Goal: Task Accomplishment & Management: Manage account settings

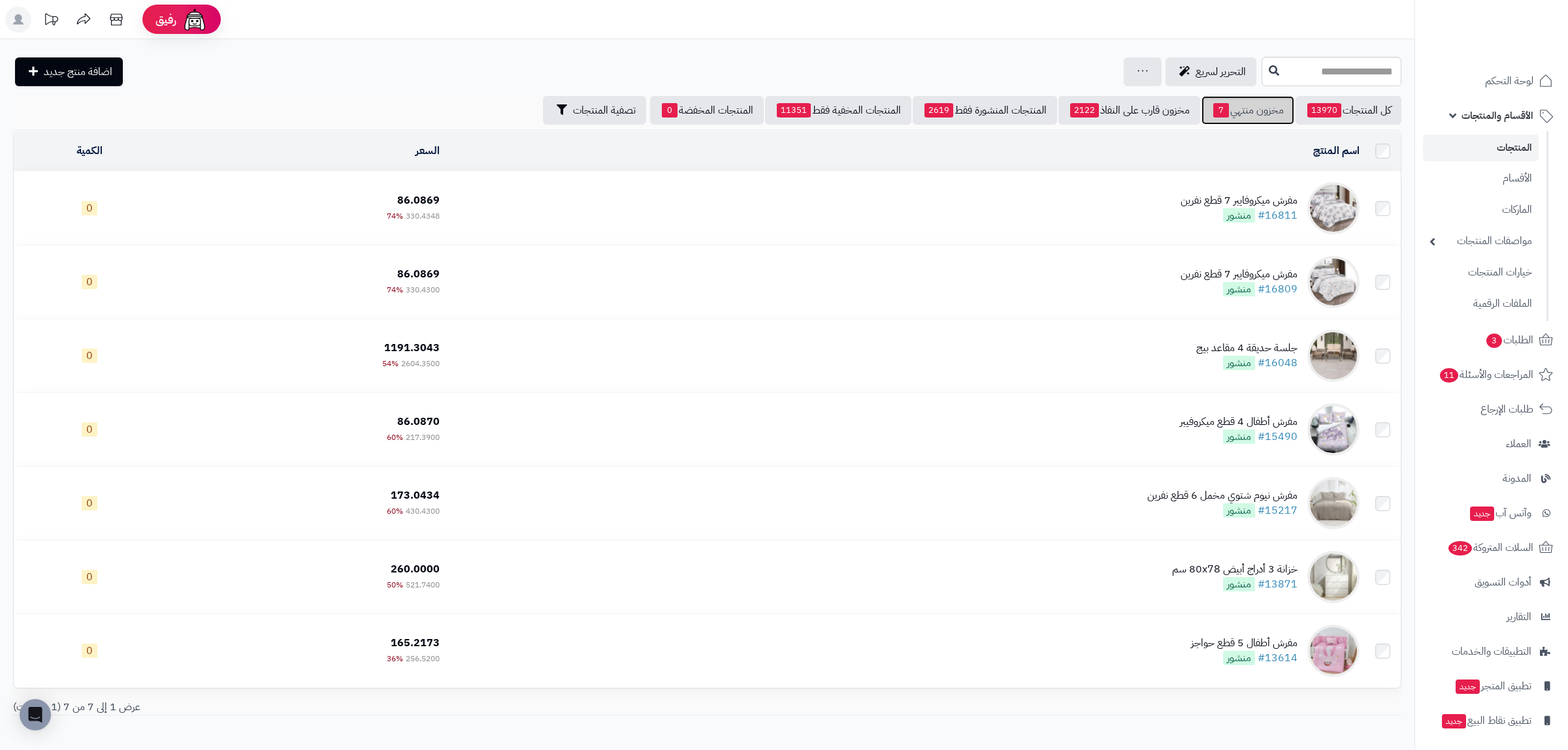
click at [1237, 113] on link "مخزون منتهي 7" at bounding box center [1247, 110] width 93 height 28
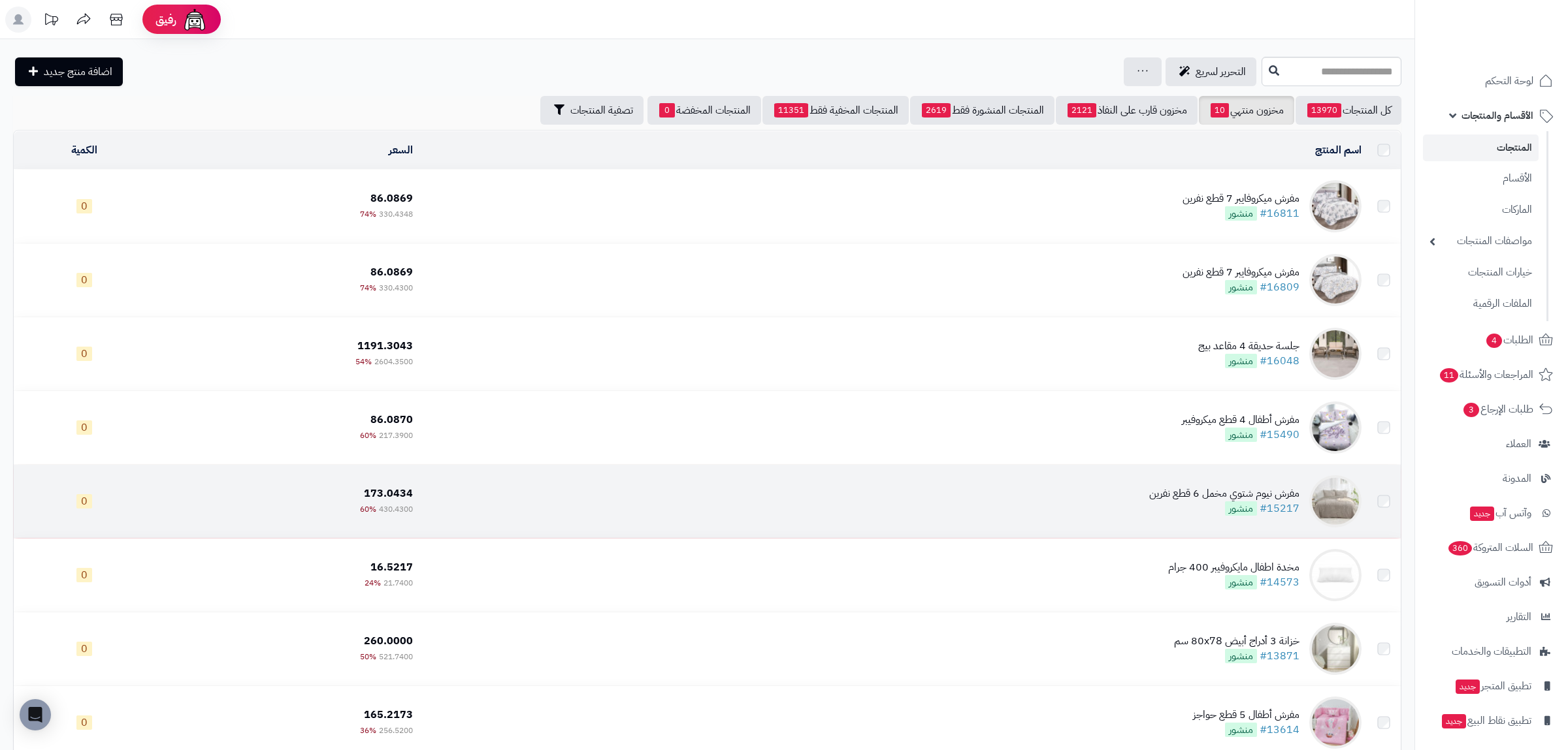
scroll to position [292, 0]
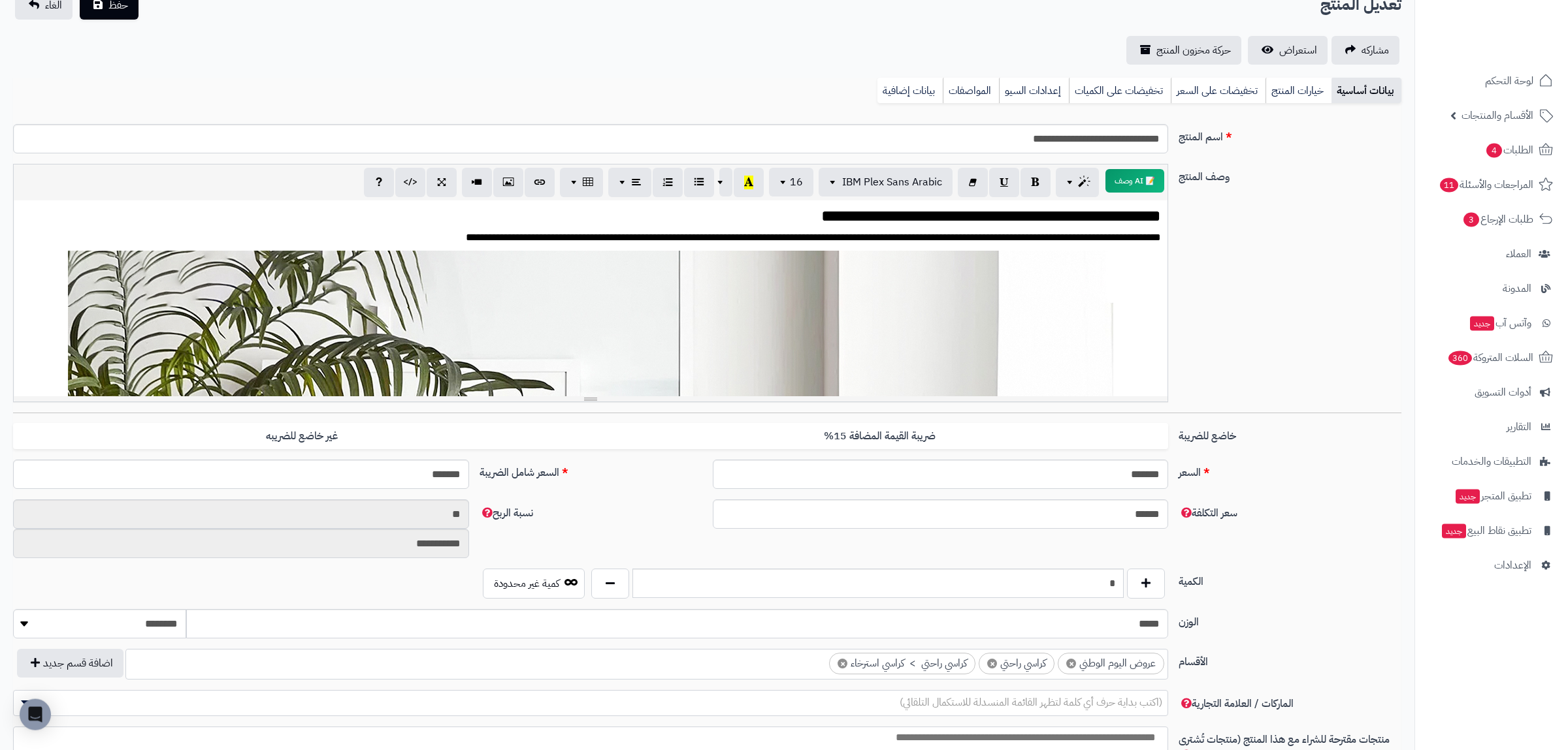
scroll to position [83, 0]
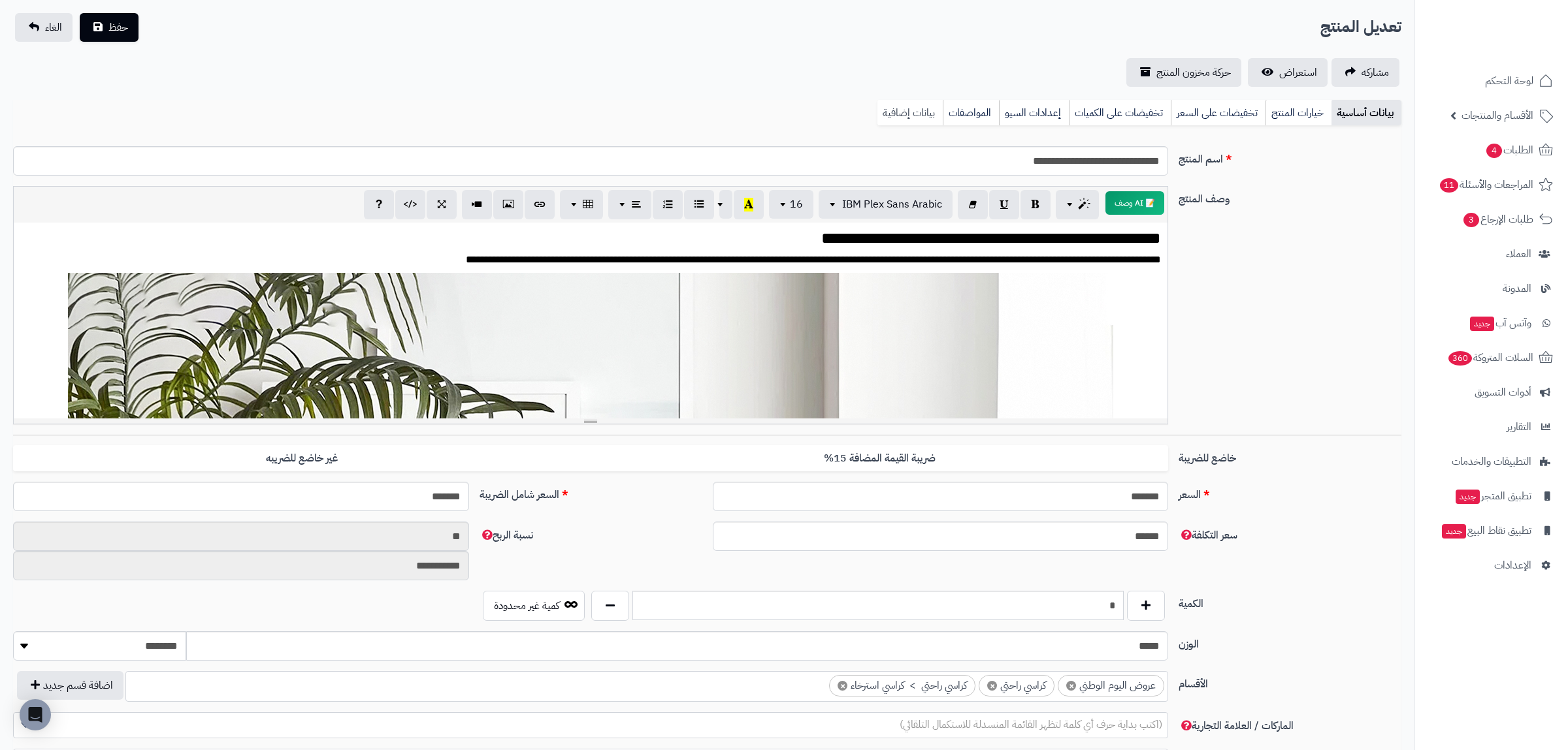
click at [902, 107] on link "بيانات إضافية" at bounding box center [910, 112] width 66 height 26
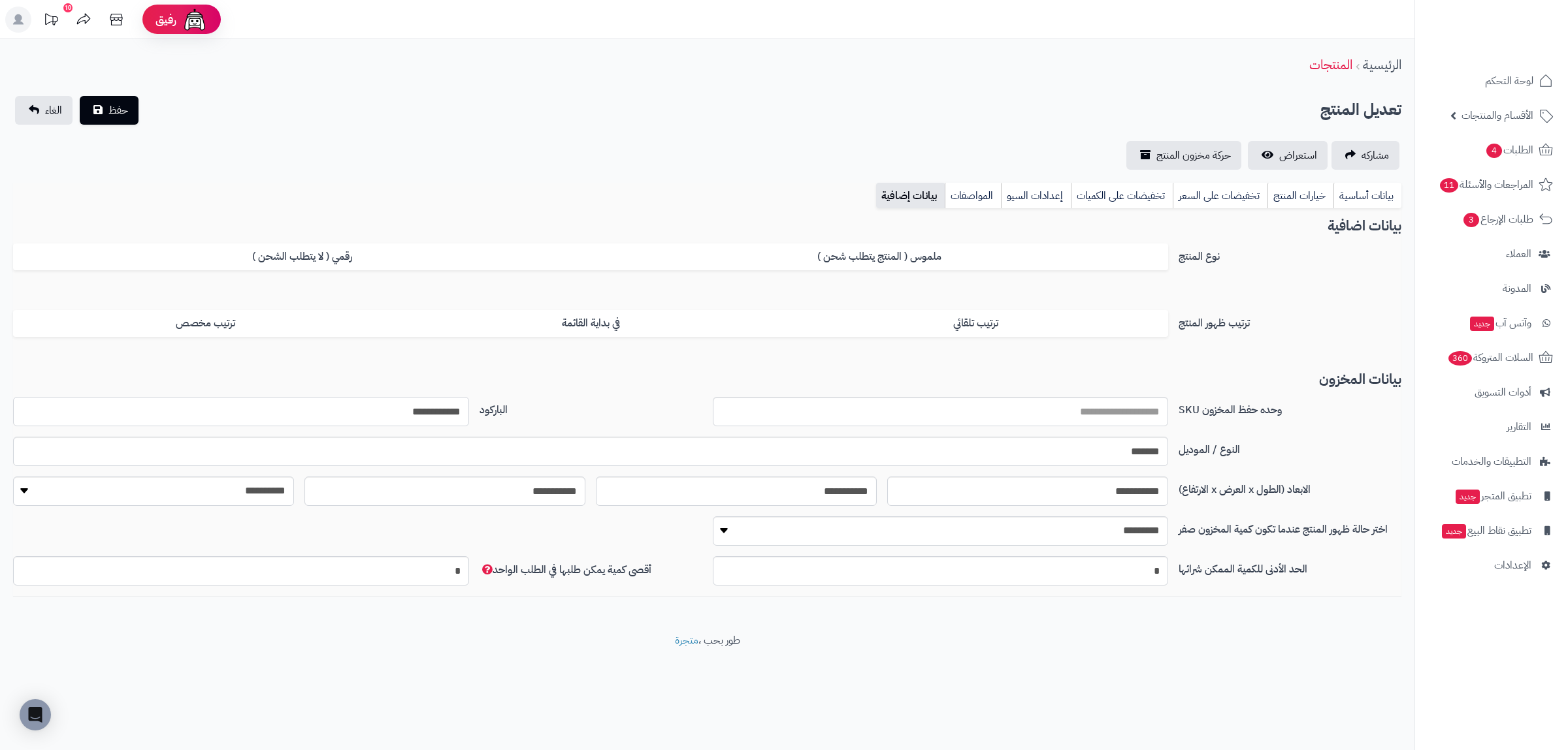
click at [424, 417] on input "**********" at bounding box center [241, 411] width 456 height 29
click at [1357, 198] on link "بيانات أساسية" at bounding box center [1367, 195] width 68 height 26
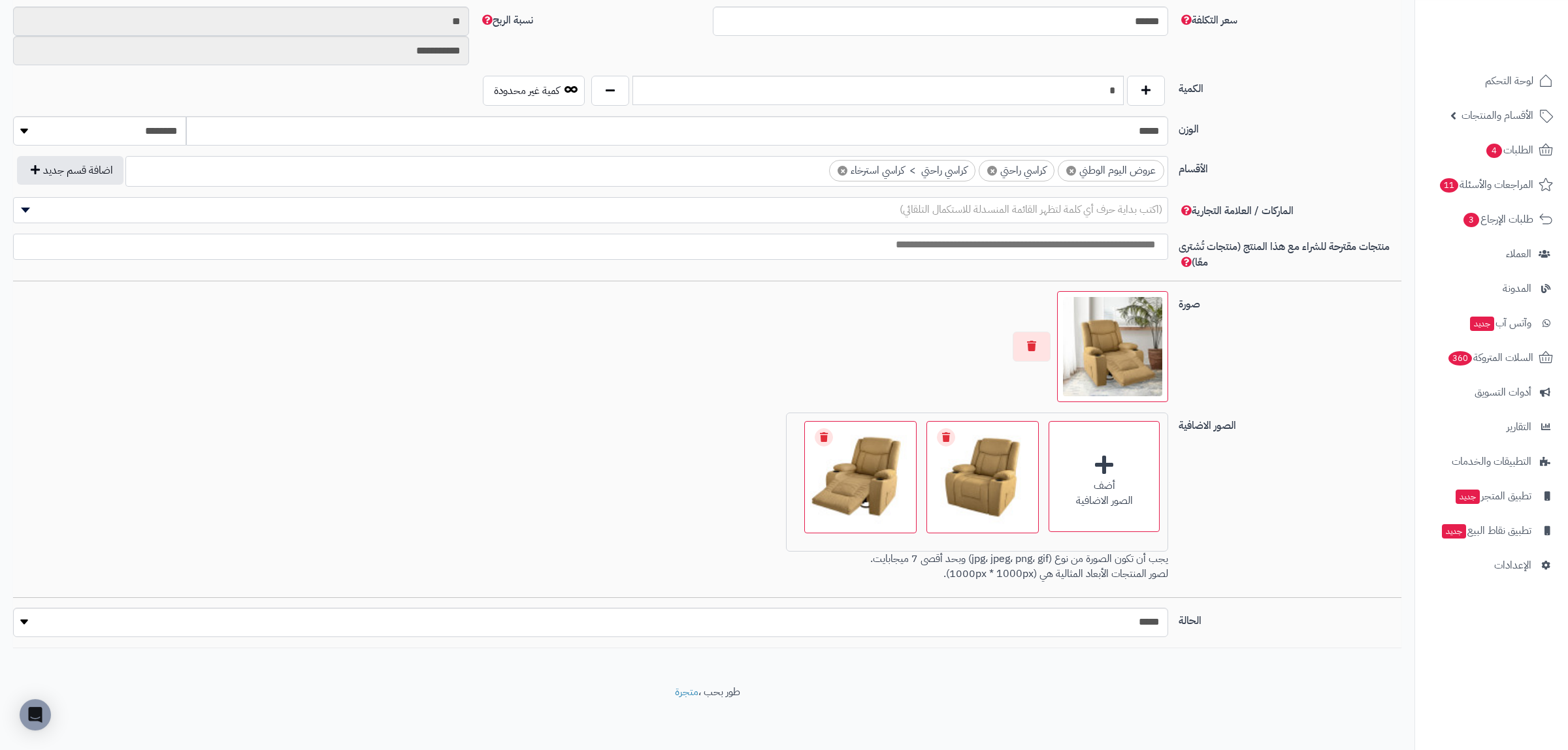
scroll to position [599, 0]
select select "*"
click option "****" at bounding box center [0, 0] width 0 height 0
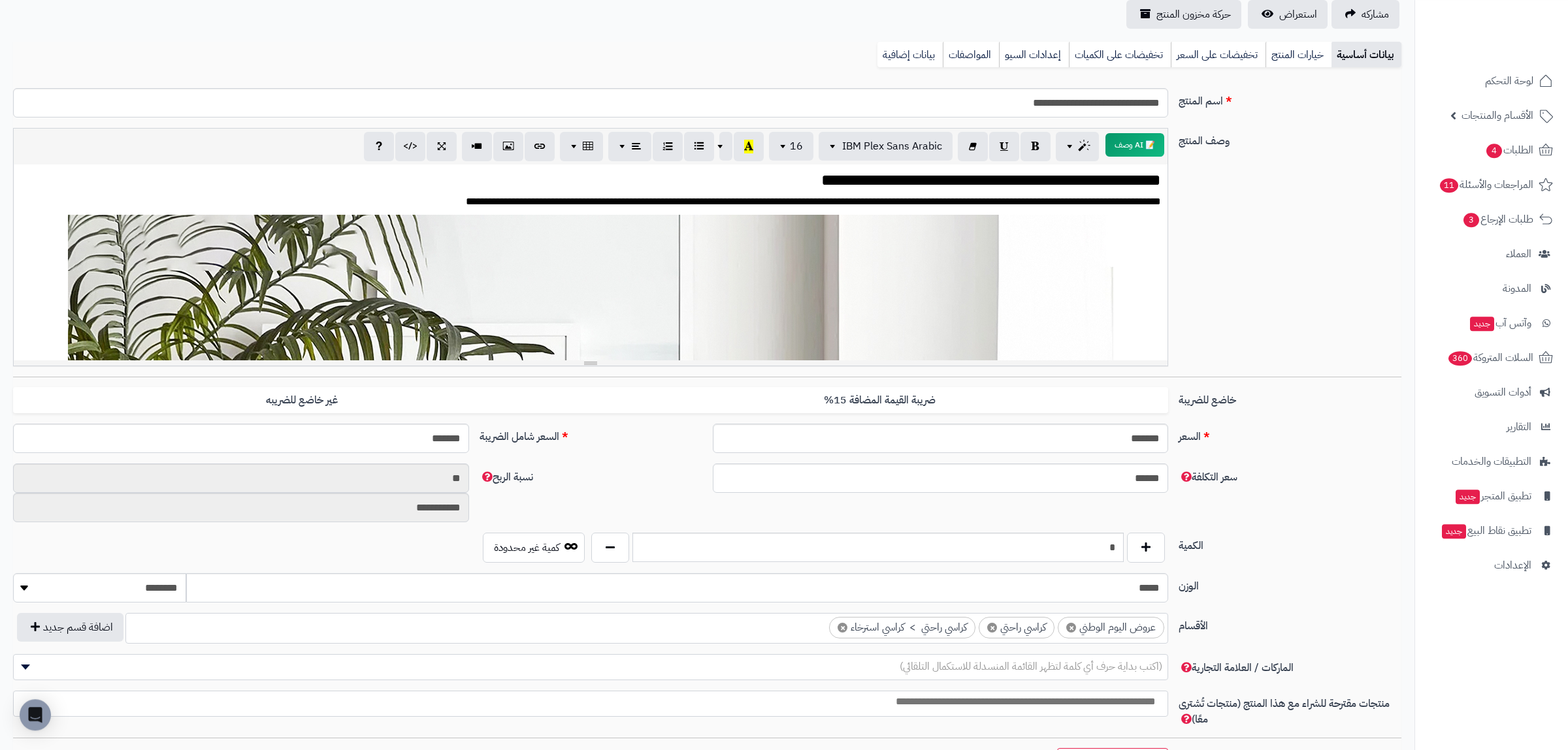
scroll to position [0, 0]
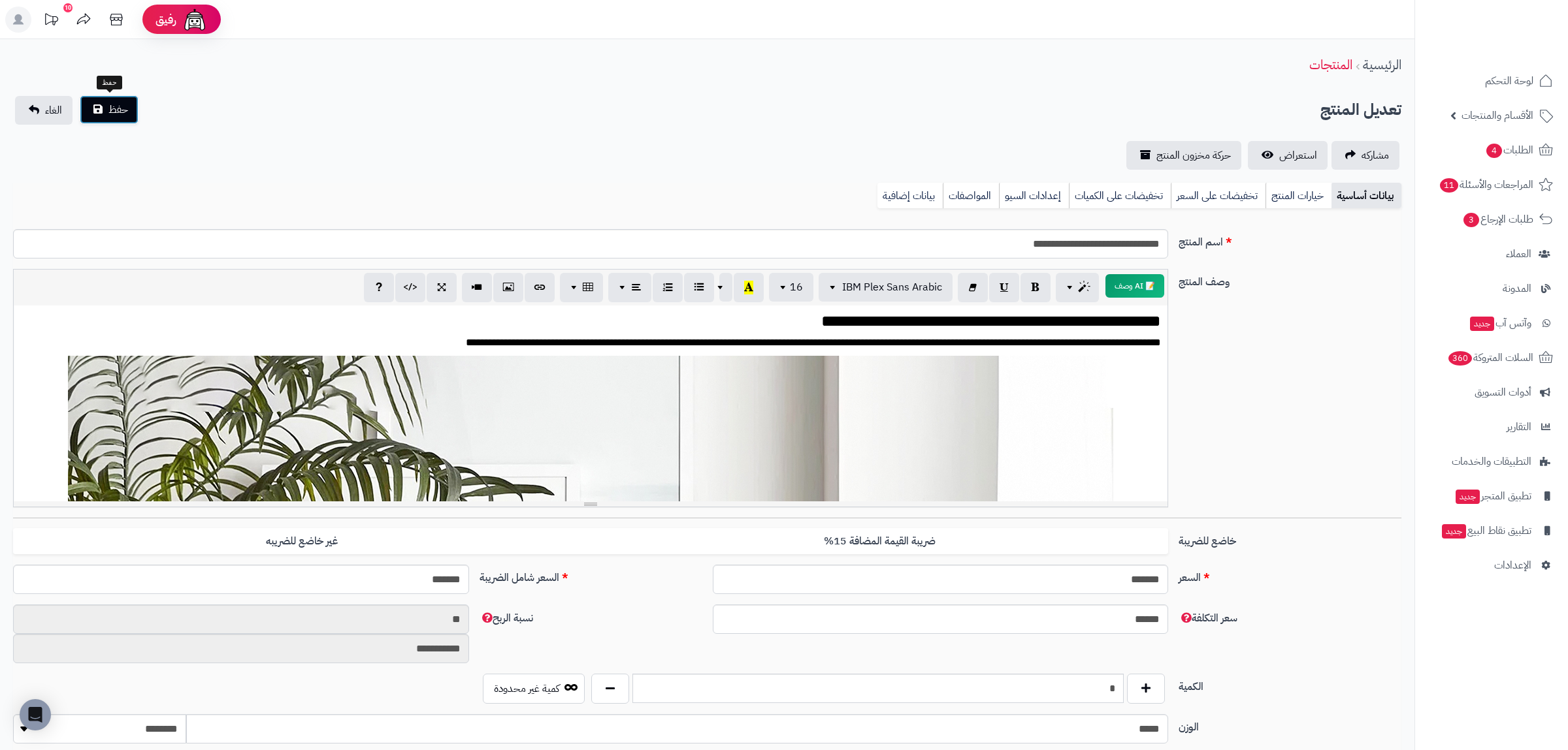
click at [105, 104] on button "حفظ" at bounding box center [109, 110] width 58 height 28
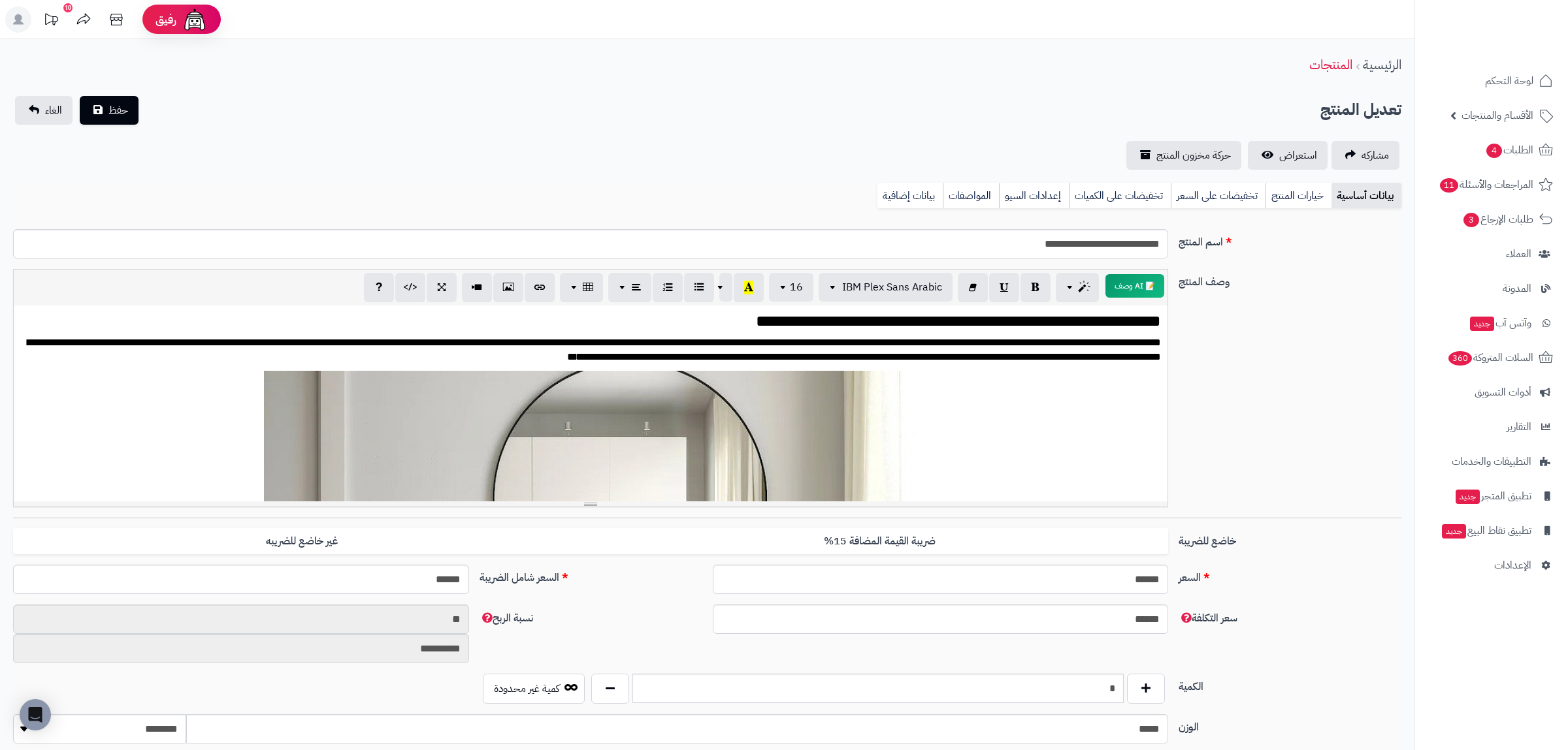
scroll to position [1989, 0]
click at [904, 189] on link "بيانات إضافية" at bounding box center [910, 195] width 66 height 26
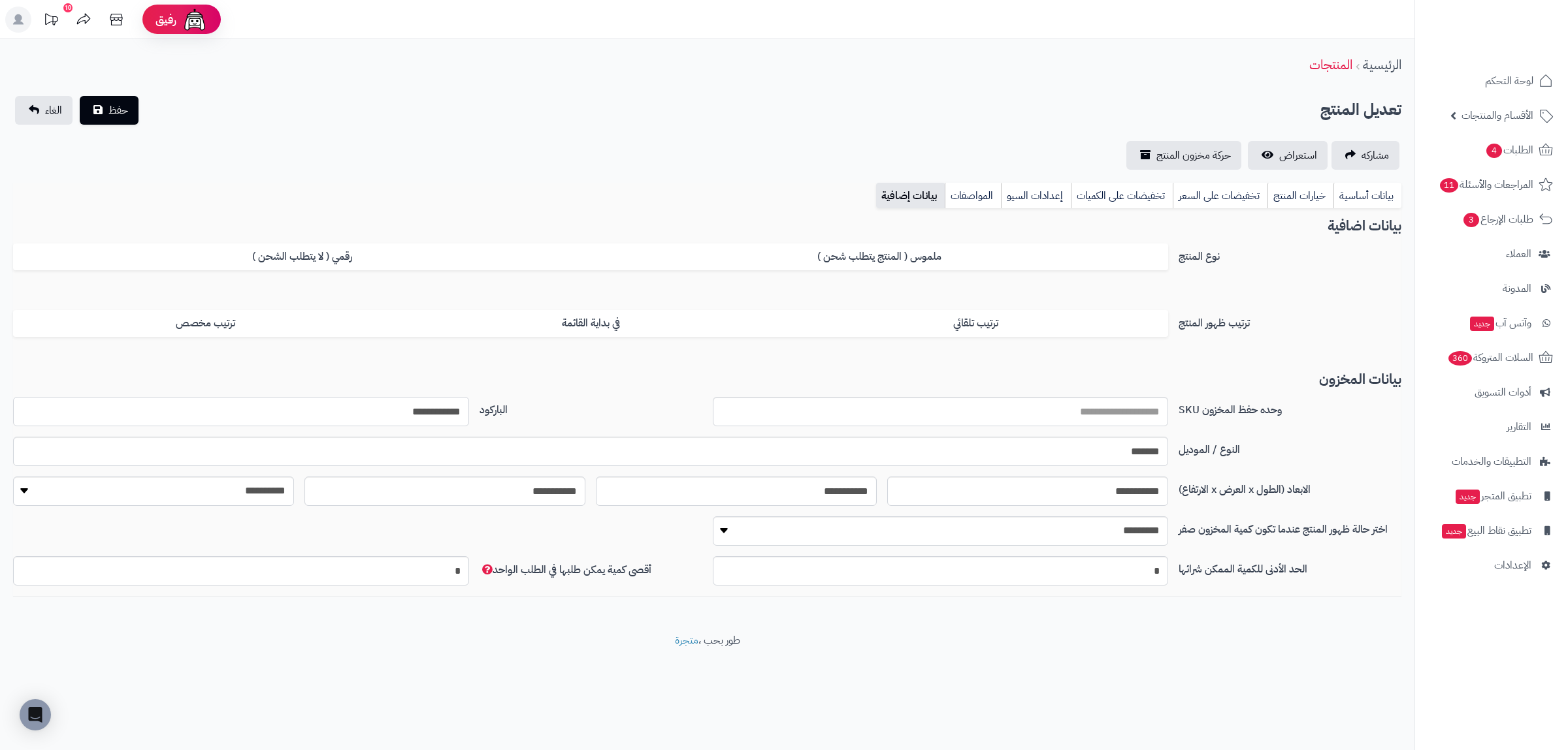
click at [427, 409] on input "**********" at bounding box center [241, 411] width 456 height 29
click at [1378, 185] on link "بيانات أساسية" at bounding box center [1367, 195] width 68 height 26
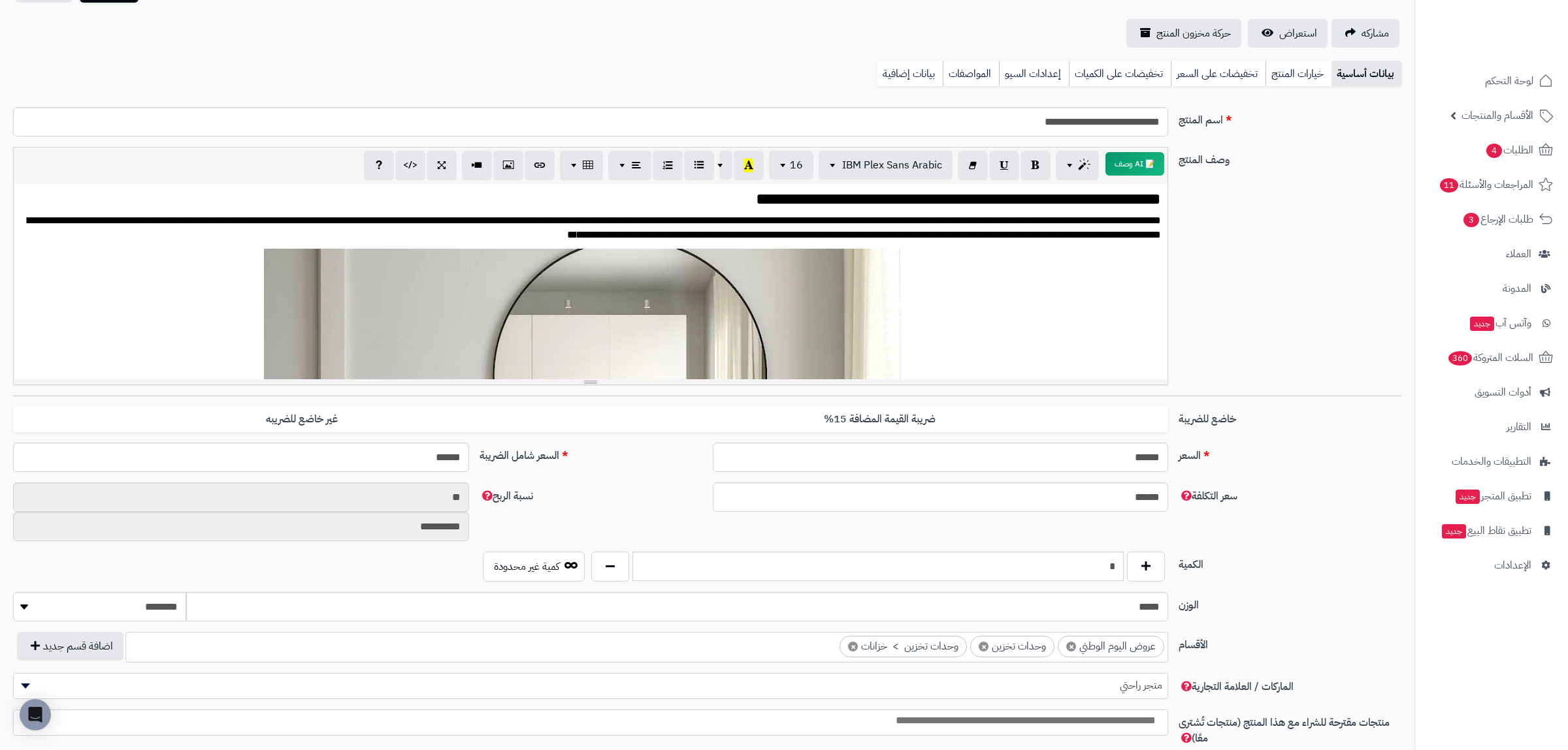
scroll to position [100, 0]
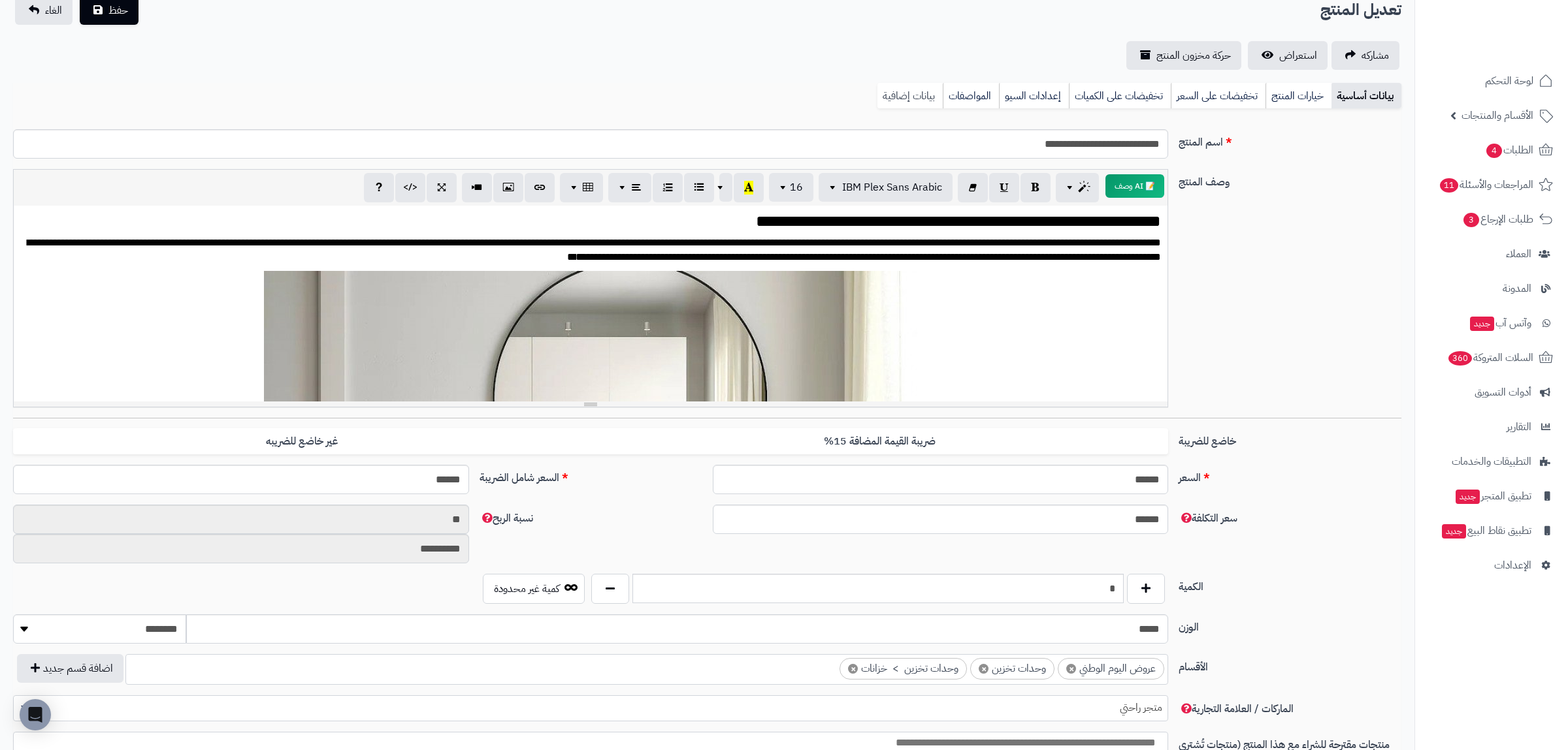
click at [914, 92] on link "بيانات إضافية" at bounding box center [910, 96] width 66 height 26
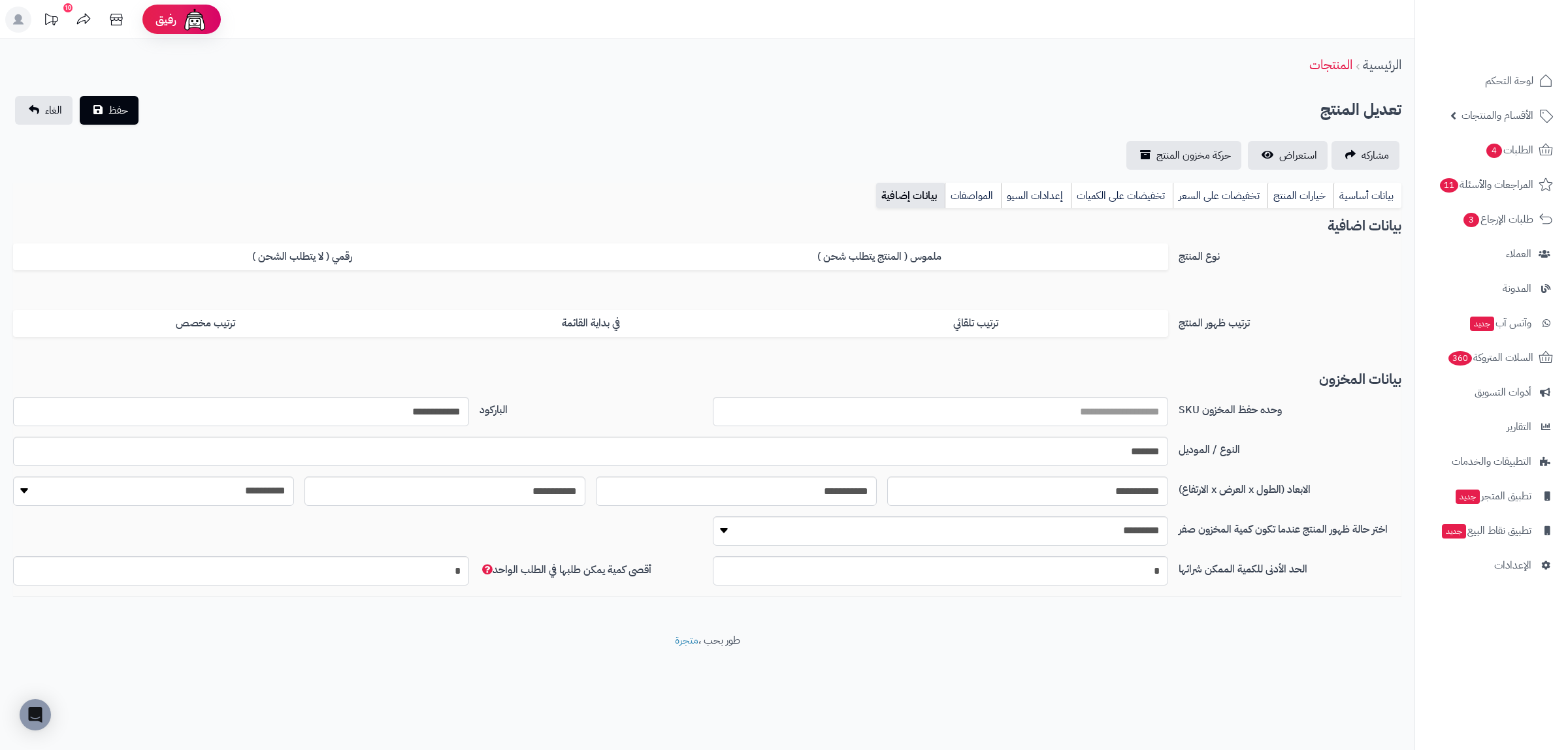
scroll to position [0, 0]
click at [1362, 195] on link "بيانات أساسية" at bounding box center [1367, 195] width 68 height 26
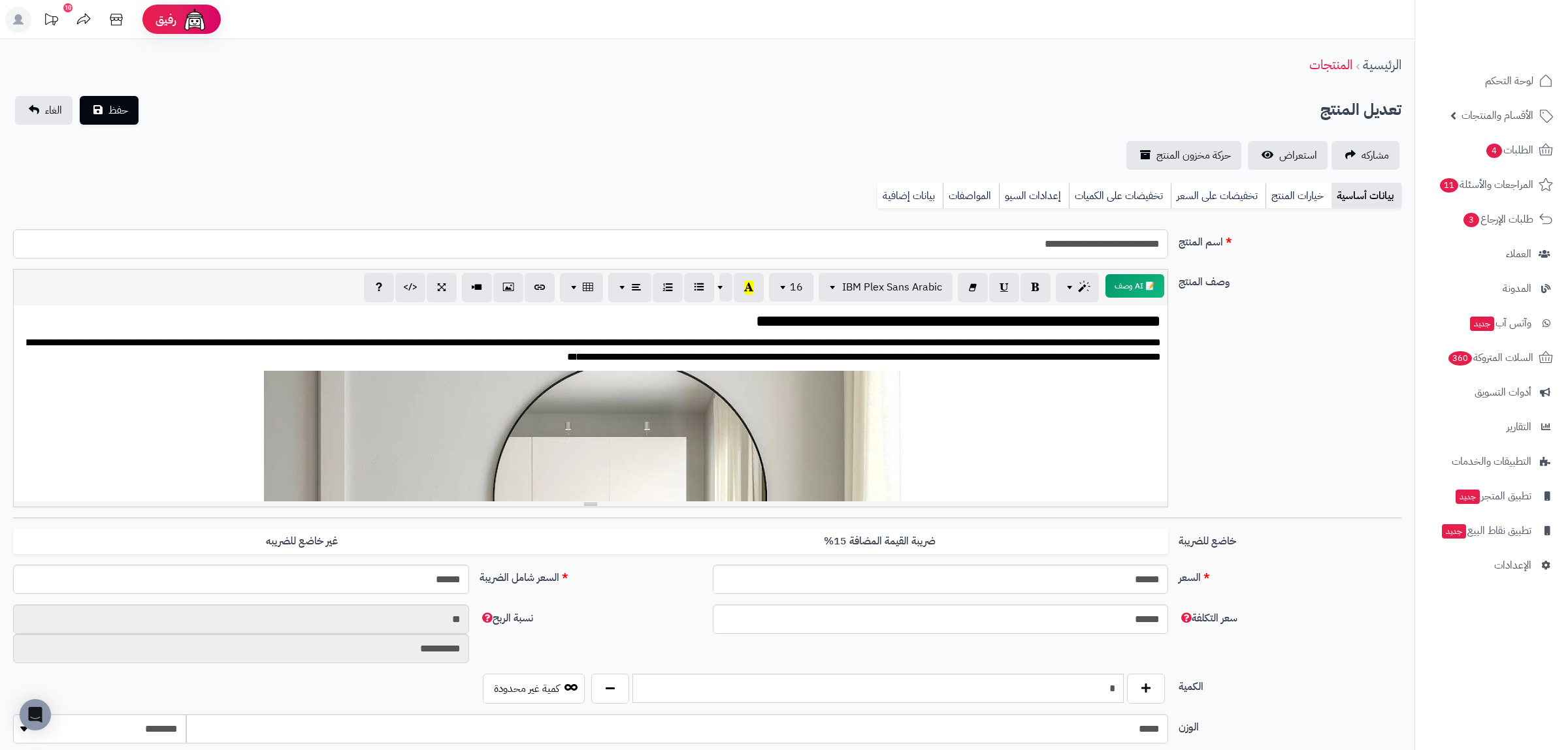
scroll to position [333, 0]
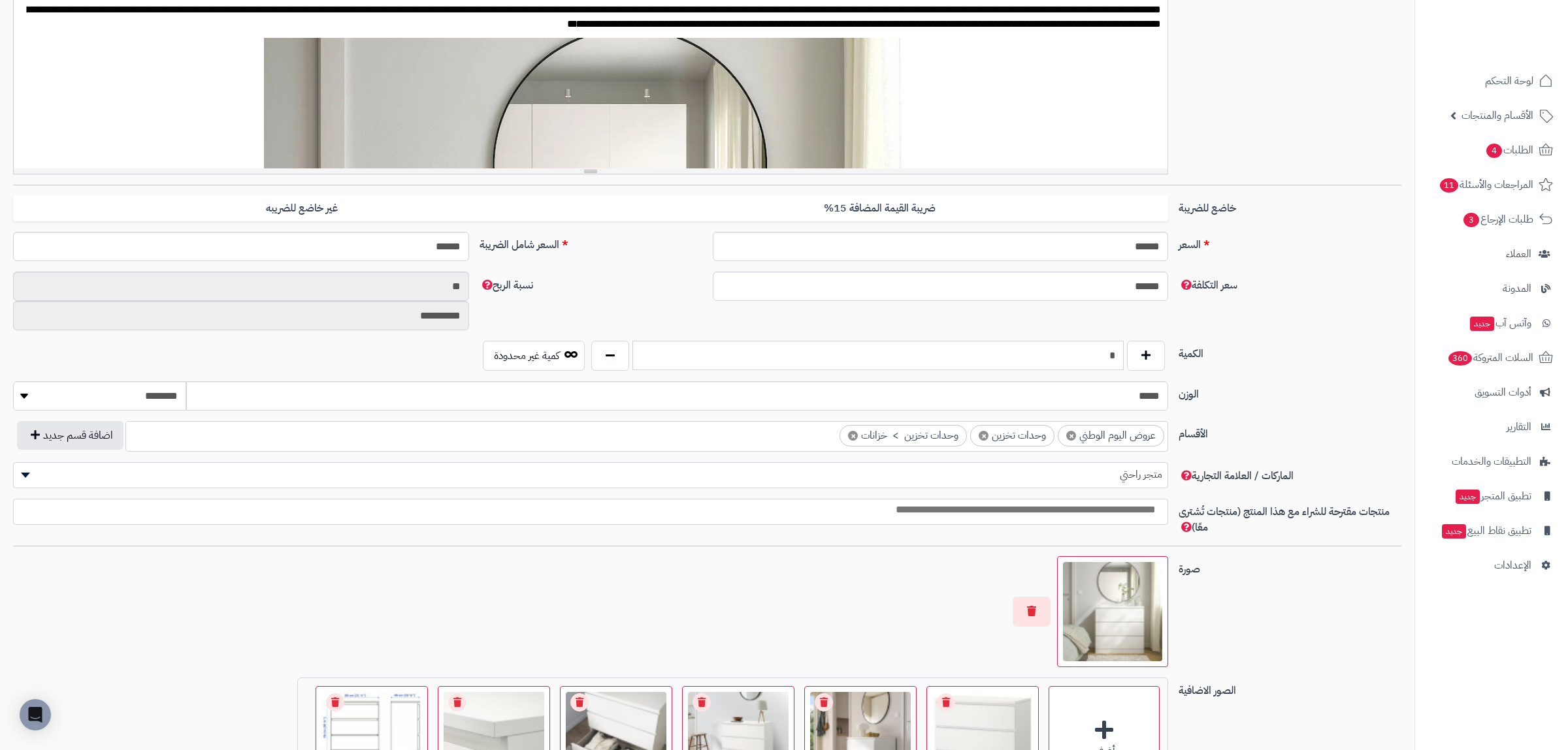
drag, startPoint x: 1091, startPoint y: 352, endPoint x: 1149, endPoint y: 352, distance: 58.0
click at [1123, 352] on input "*" at bounding box center [878, 355] width 491 height 29
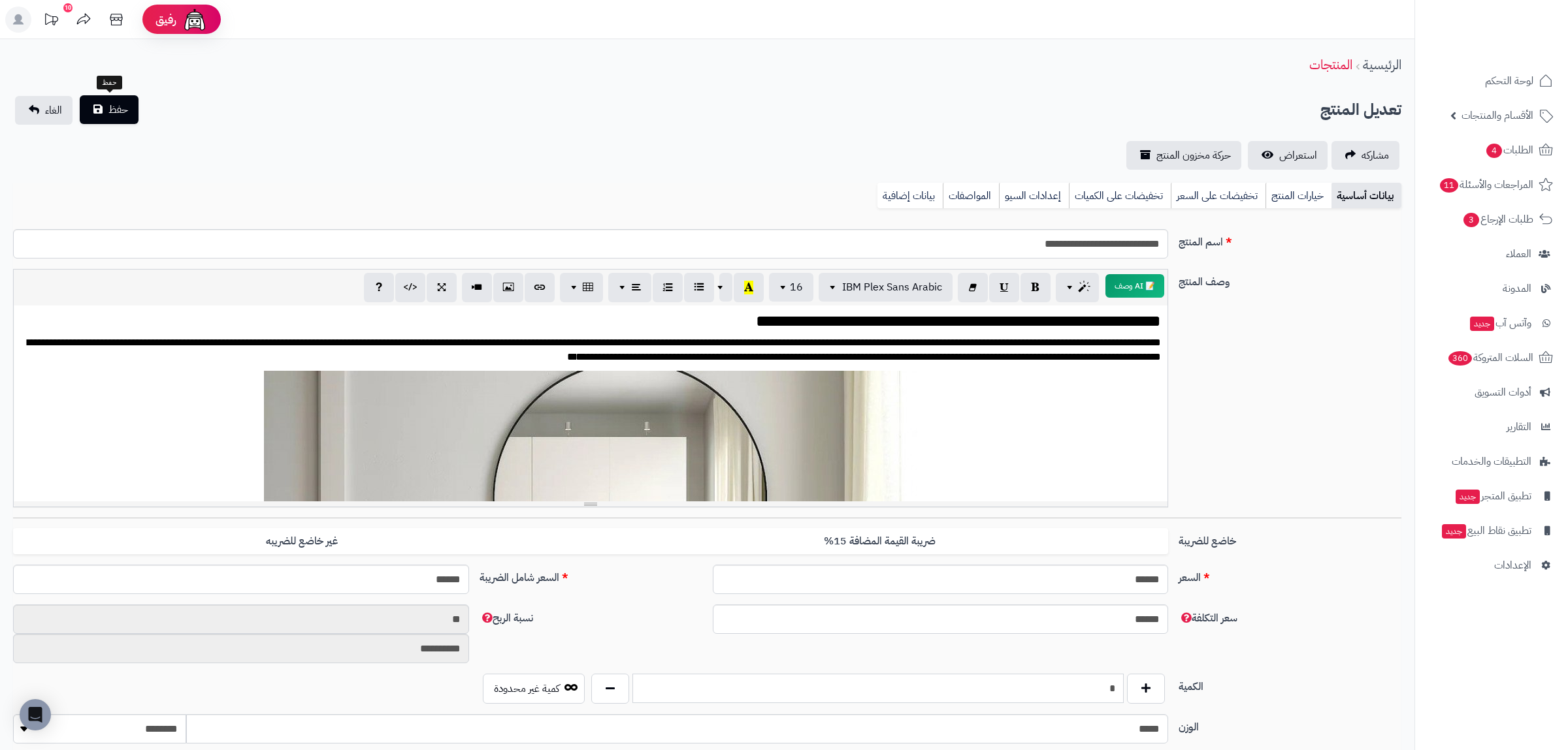
type input "*"
click at [116, 106] on span "حفظ" at bounding box center [118, 110] width 19 height 16
